Goal: Register for event/course

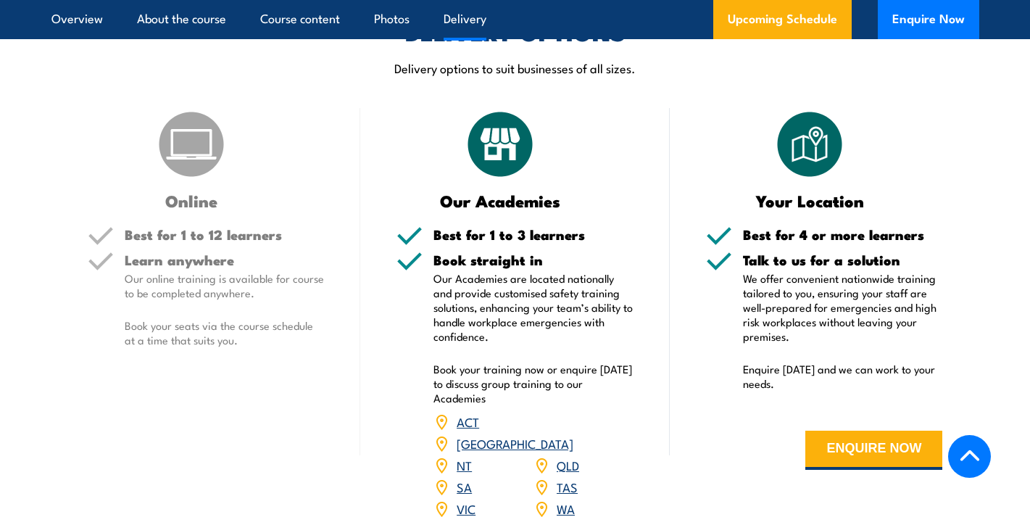
scroll to position [1807, 0]
click at [233, 339] on p "Book your seats via the course schedule at a time that suits you." at bounding box center [225, 332] width 200 height 29
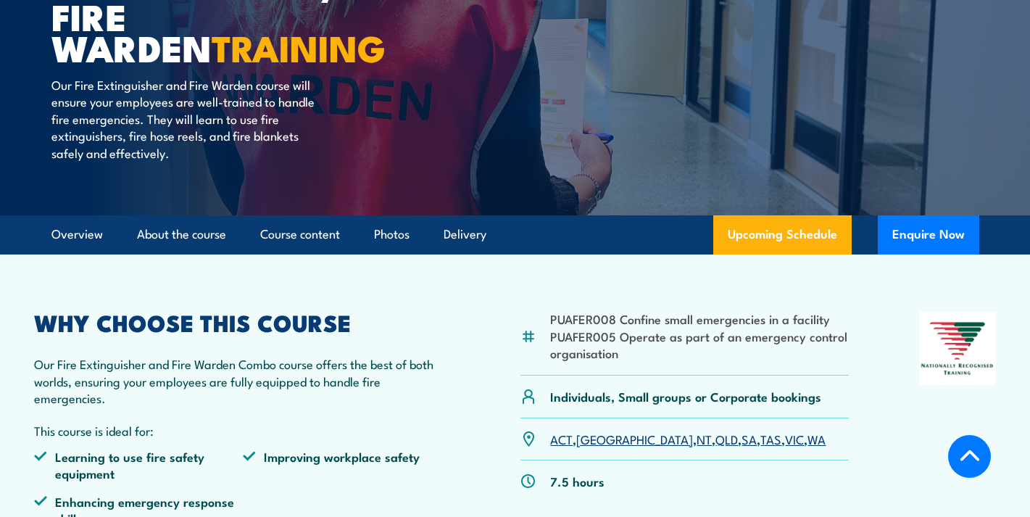
scroll to position [299, 0]
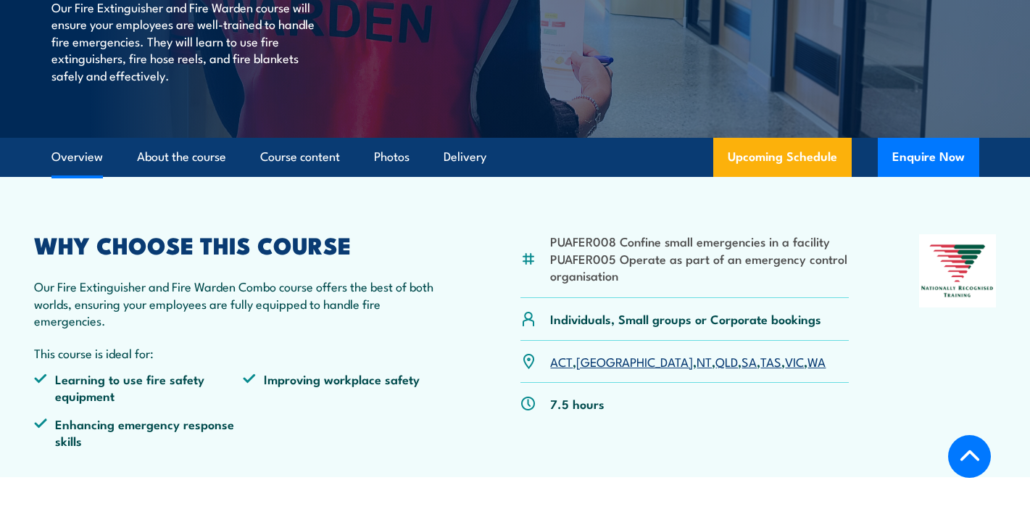
click at [590, 360] on link "[GEOGRAPHIC_DATA]" at bounding box center [634, 360] width 117 height 17
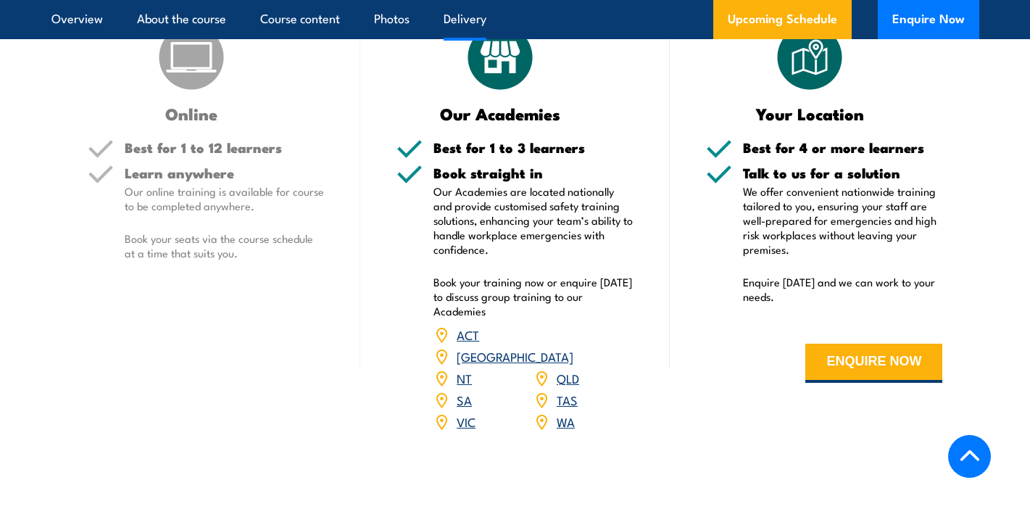
scroll to position [2381, 0]
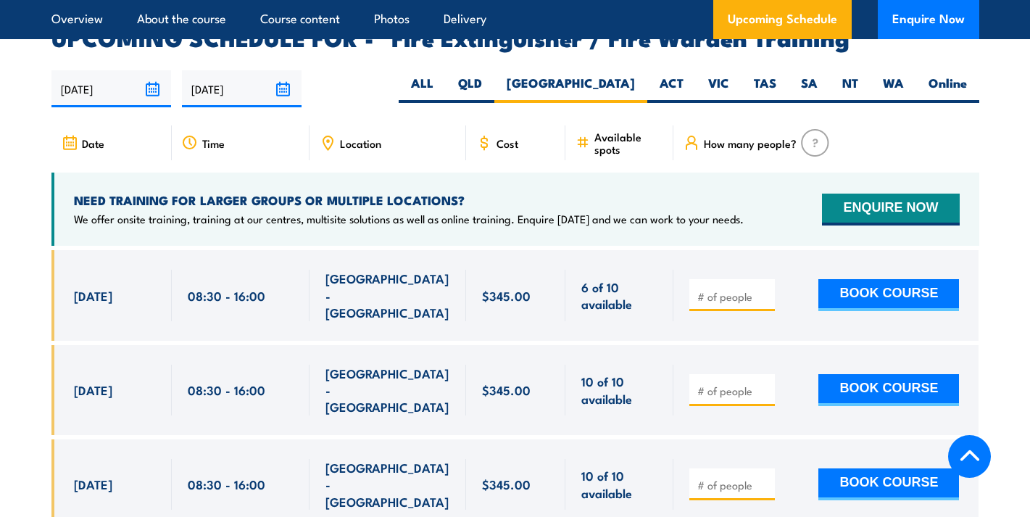
click at [421, 125] on div "Location" at bounding box center [388, 142] width 157 height 35
click at [370, 129] on div "Location" at bounding box center [388, 142] width 157 height 35
click at [349, 137] on span "Location" at bounding box center [360, 143] width 41 height 12
click at [358, 137] on span "Location" at bounding box center [360, 143] width 41 height 12
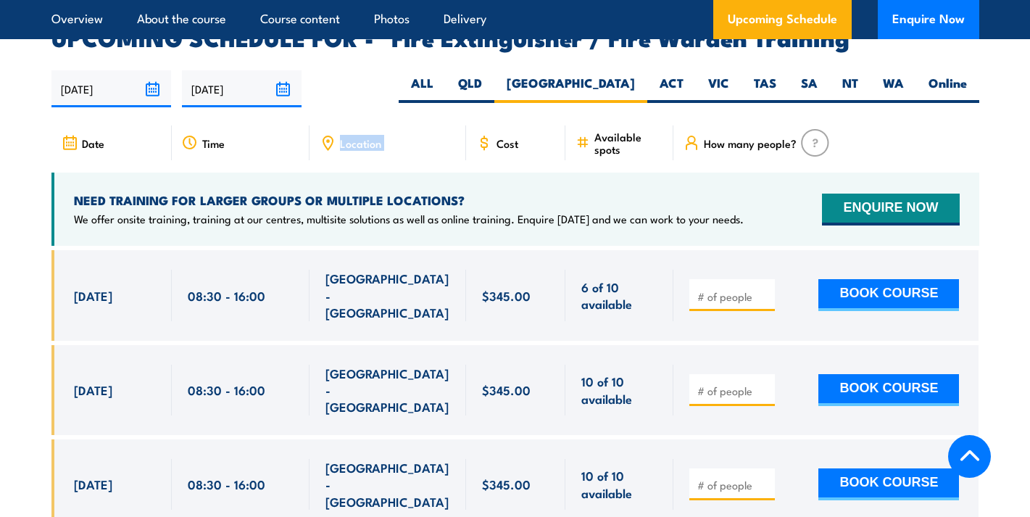
click at [358, 137] on span "Location" at bounding box center [360, 143] width 41 height 12
click at [420, 125] on div "Location" at bounding box center [388, 142] width 157 height 35
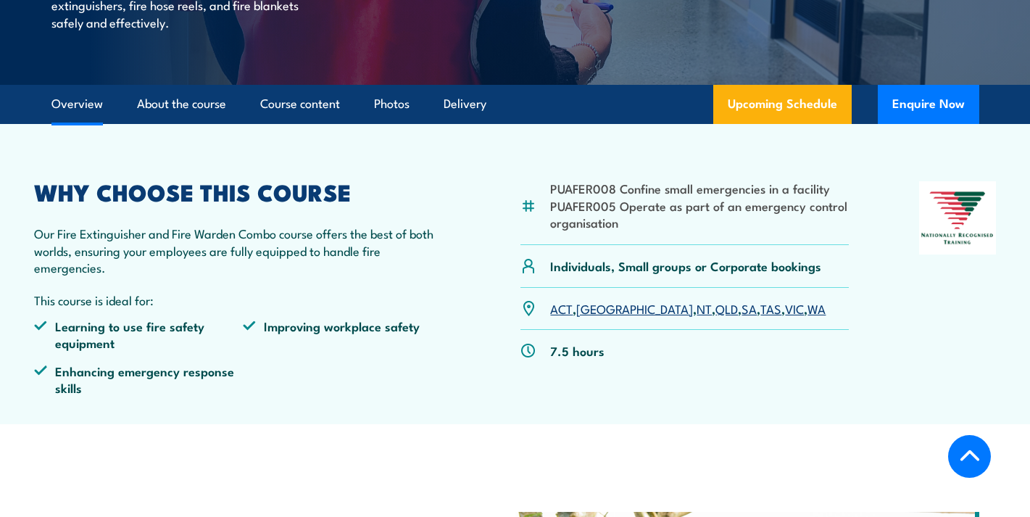
scroll to position [339, 0]
